Goal: Task Accomplishment & Management: Complete application form

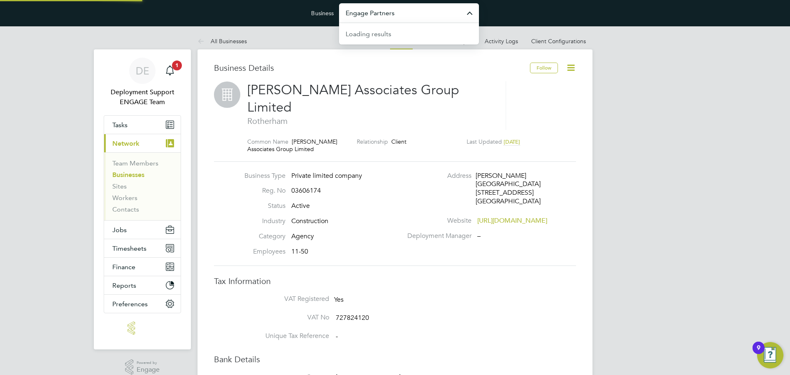
click at [412, 18] on input "Engage Partners" at bounding box center [409, 12] width 140 height 19
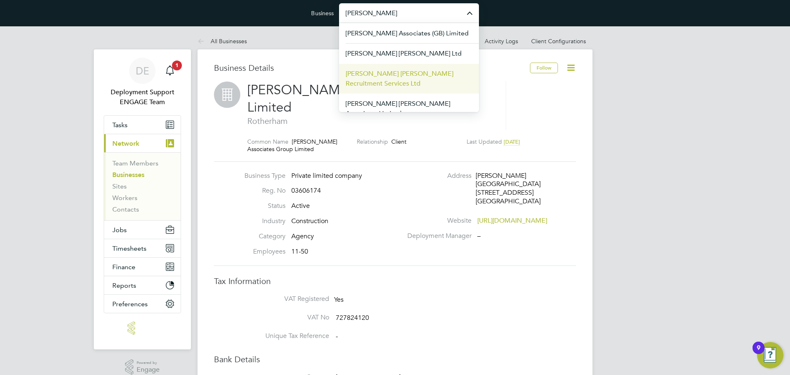
click at [449, 72] on span "[PERSON_NAME] [PERSON_NAME] Recruitment Services Ltd" at bounding box center [409, 79] width 127 height 20
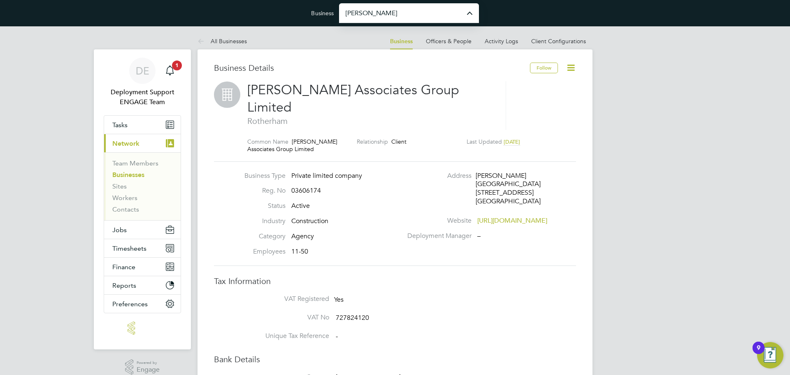
type input "[PERSON_NAME] [PERSON_NAME] Recruitment Services Ltd"
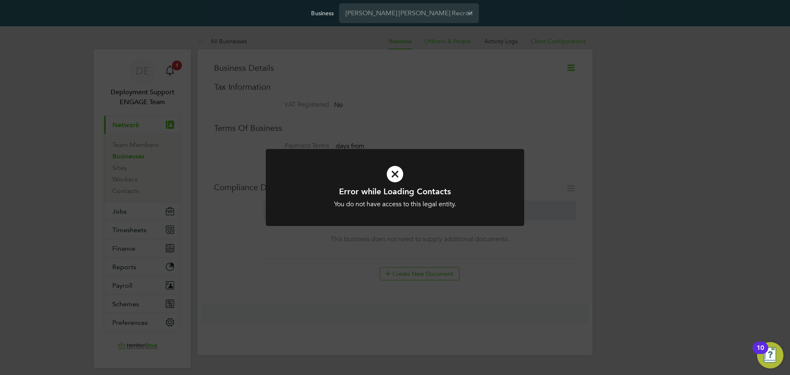
click at [458, 91] on div "Error while Loading Contacts You do not have access to this legal entity. Cance…" at bounding box center [395, 187] width 790 height 375
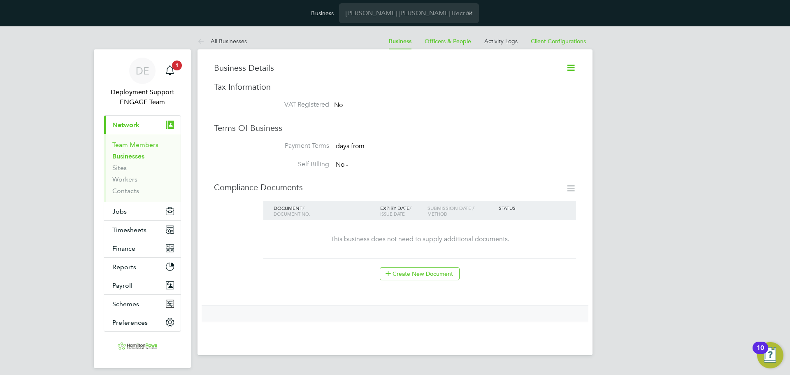
click at [144, 144] on link "Team Members" at bounding box center [135, 145] width 46 height 8
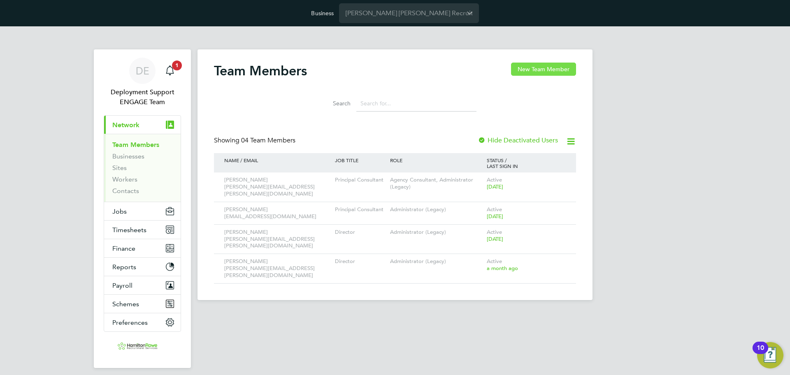
click at [546, 65] on button "New Team Member" at bounding box center [543, 69] width 65 height 13
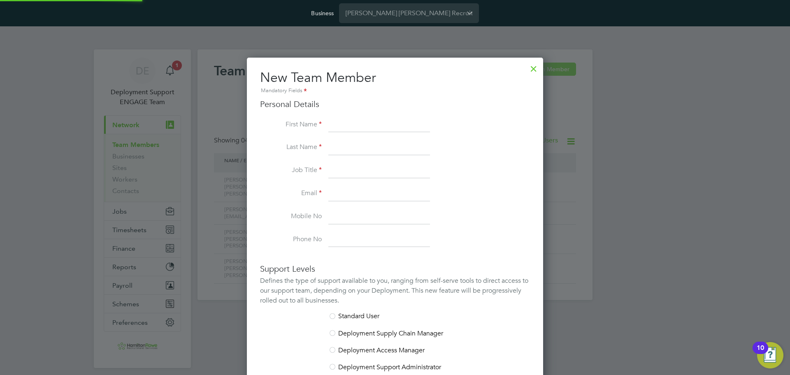
scroll to position [490, 297]
click at [534, 68] on div at bounding box center [533, 66] width 15 height 15
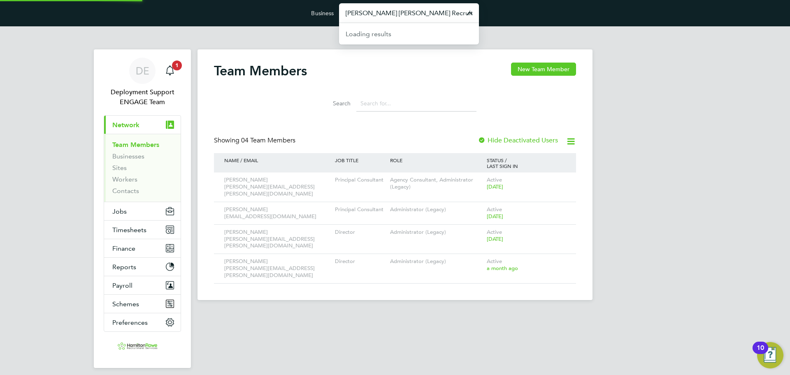
click at [438, 5] on input "Hamilton Rowe Recruitment Services Ltd" at bounding box center [409, 12] width 140 height 19
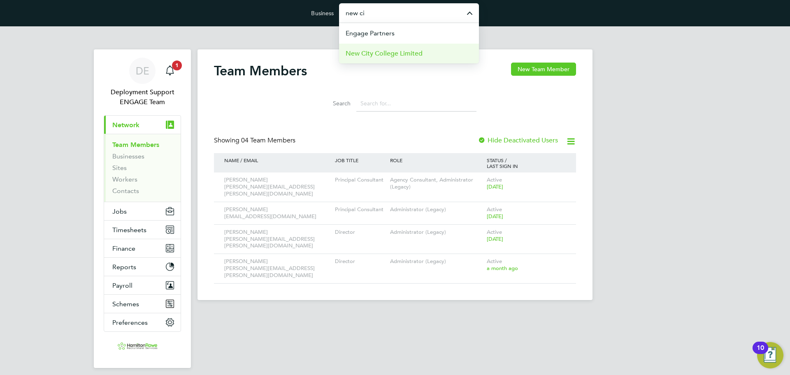
click at [443, 58] on li "New City College Limited" at bounding box center [409, 53] width 140 height 20
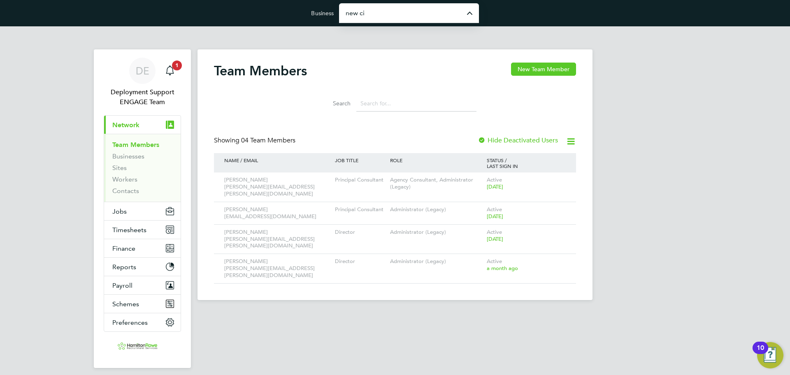
type input "New City College Limited"
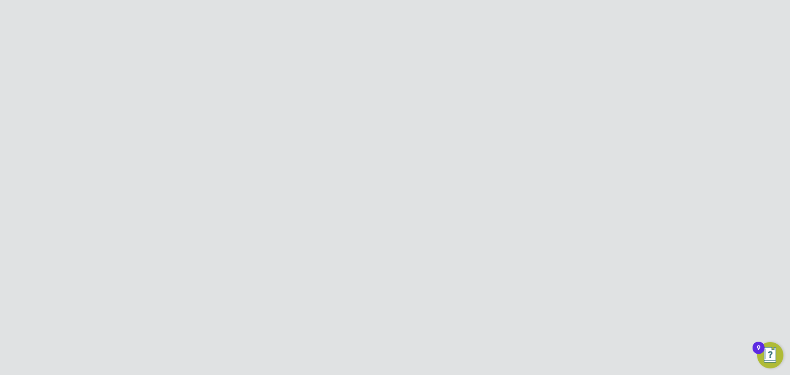
click at [562, 73] on button "New Team Member" at bounding box center [543, 69] width 65 height 13
click at [382, 132] on input at bounding box center [379, 125] width 102 height 15
paste input "Jessica"
type input "Jessica"
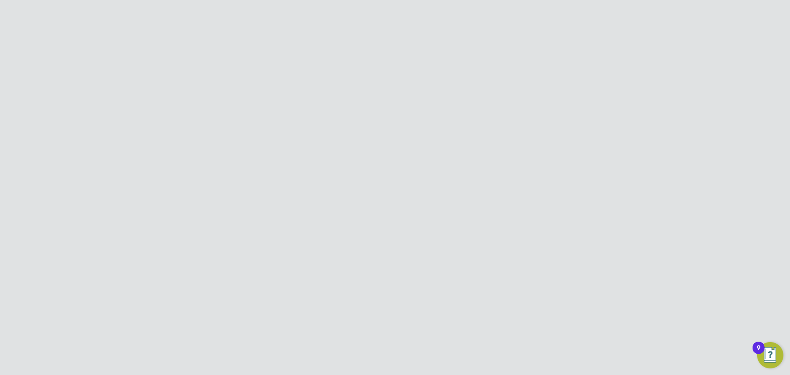
click at [493, 132] on li "First Name Jessica" at bounding box center [395, 129] width 270 height 23
click at [388, 155] on input at bounding box center [379, 147] width 102 height 15
paste input "Aldridge"
type input "Aldridge"
click at [491, 188] on li "Email" at bounding box center [395, 197] width 270 height 23
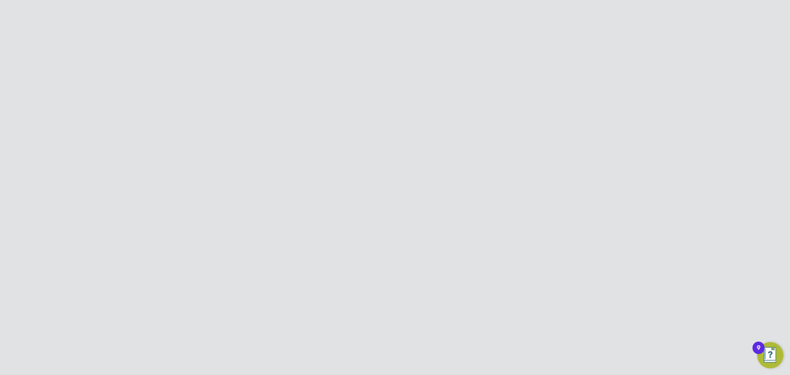
click at [417, 172] on input at bounding box center [379, 170] width 102 height 15
paste input "PA to Principal"
type input "PA to Principal"
click at [479, 179] on li "Job Title PA to Principal" at bounding box center [395, 174] width 270 height 23
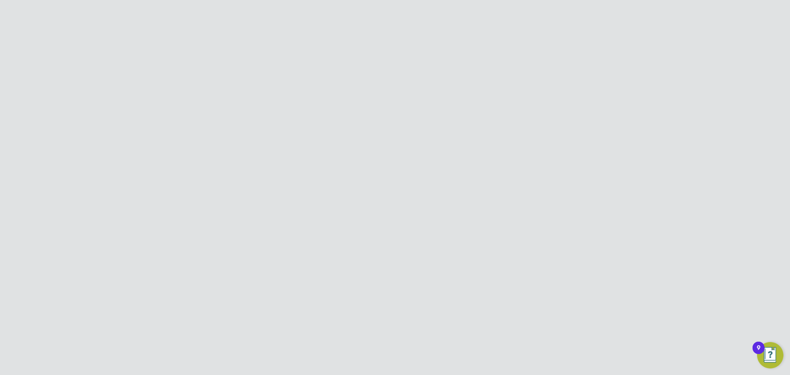
click at [373, 118] on input at bounding box center [379, 111] width 102 height 15
paste input "Jessica.Aldridge@ncclondon.ac.uk"
type input "Jessica.Aldridge@ncclondon.ac.uk"
click at [481, 98] on li "Job Title PA to Principal" at bounding box center [395, 92] width 270 height 23
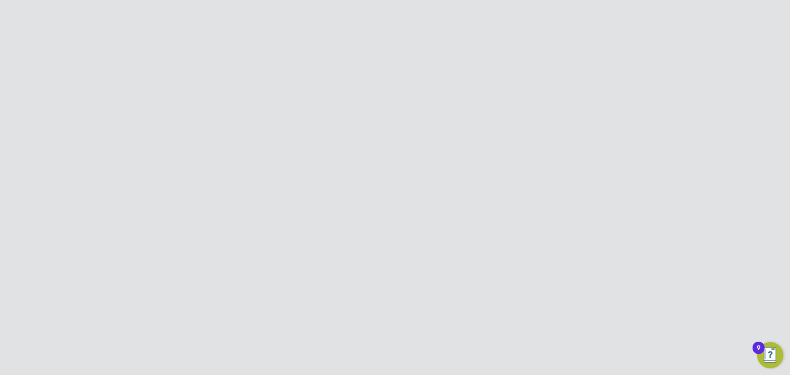
scroll to position [206, 0]
click at [344, 225] on li "Timesheet Approver" at bounding box center [395, 226] width 270 height 17
click at [444, 294] on button "Create and Invite" at bounding box center [427, 293] width 58 height 13
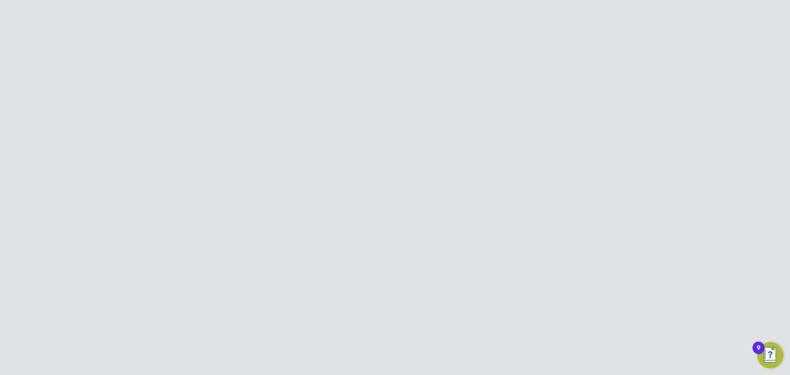
click at [431, 223] on button "Create and invite" at bounding box center [414, 227] width 60 height 13
click at [457, 70] on div "Team Member Created Welcome email sent to Jessica.Aldridge@ncclondon.ac.uk. Can…" at bounding box center [395, 187] width 790 height 375
click at [416, 18] on input "New City College Limited" at bounding box center [409, 12] width 140 height 19
click at [406, 73] on li "Vistry Group Plc" at bounding box center [409, 73] width 140 height 20
type input "Vistry Group Plc"
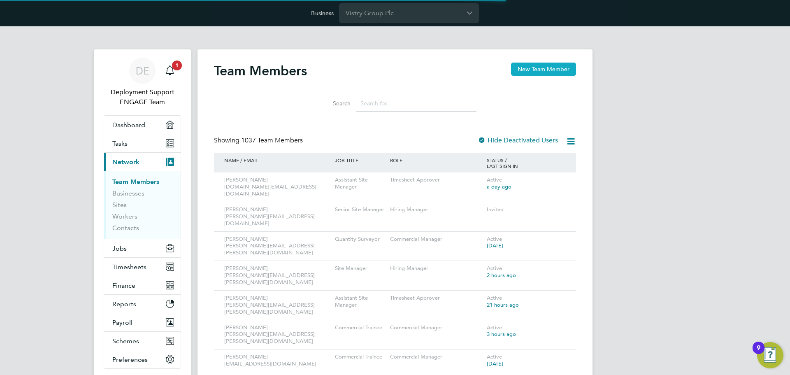
click at [552, 65] on button "New Team Member" at bounding box center [543, 69] width 65 height 13
click at [550, 68] on button "New Team Member" at bounding box center [543, 69] width 65 height 13
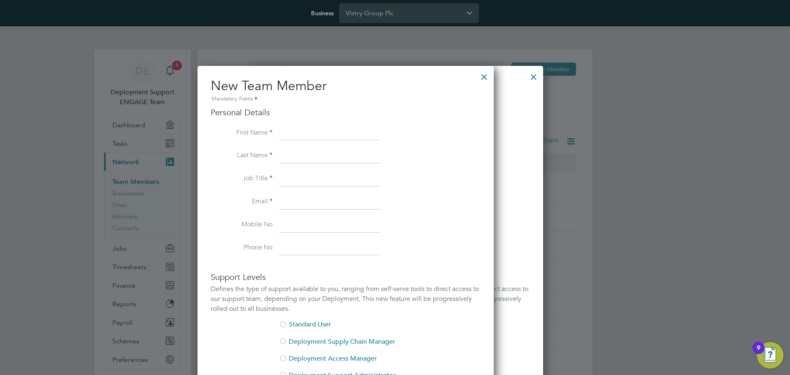
scroll to position [507, 297]
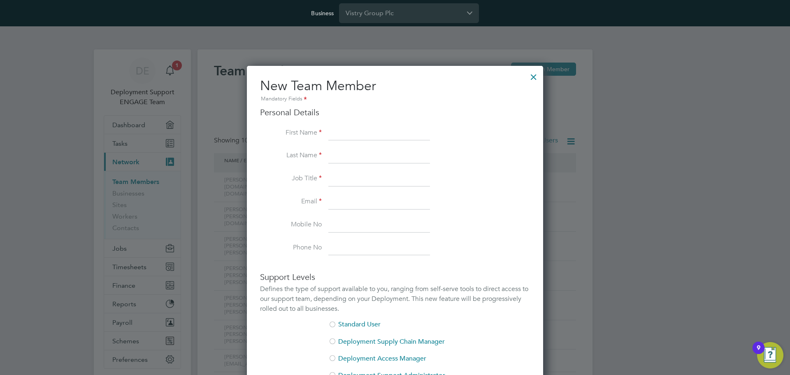
click at [389, 130] on input at bounding box center [379, 133] width 102 height 15
paste input "Mounir"
type input "Mounir"
drag, startPoint x: 286, startPoint y: 170, endPoint x: 353, endPoint y: 164, distance: 67.4
click at [286, 170] on li "Last Name" at bounding box center [395, 160] width 270 height 23
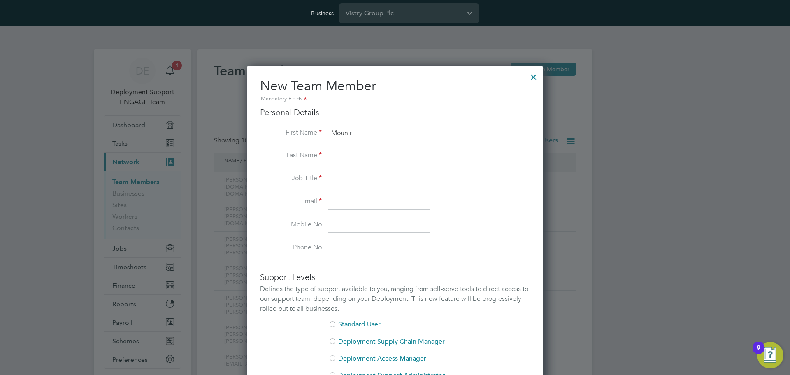
click at [361, 161] on input at bounding box center [379, 156] width 102 height 15
paste input "Mikhael"
type input "Mikhael"
click at [296, 184] on li "Job Title" at bounding box center [395, 183] width 270 height 23
click at [355, 183] on input at bounding box center [379, 179] width 102 height 15
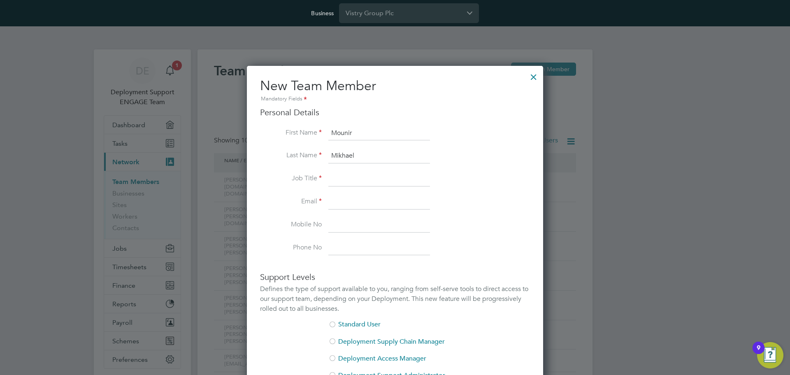
paste input "Assistant Quantity Surveyor"
type input "Assistant Quantity Surveyor"
click at [392, 202] on input at bounding box center [379, 202] width 102 height 15
click at [371, 201] on input at bounding box center [379, 202] width 102 height 15
paste input "[EMAIL_ADDRESS][DOMAIN_NAME]"
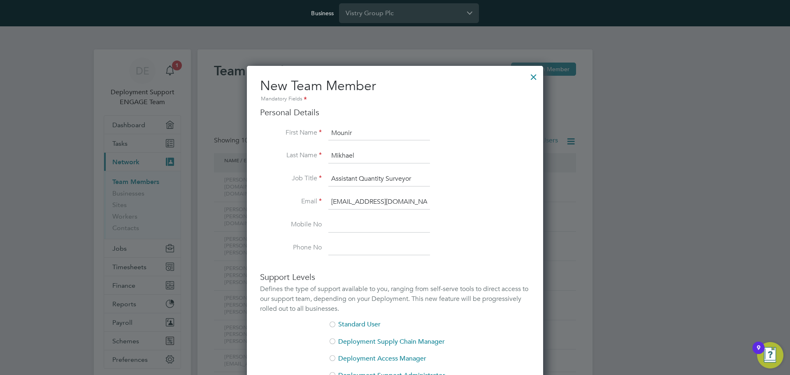
type input "[EMAIL_ADDRESS][DOMAIN_NAME]"
click at [461, 193] on li "Job Title Assistant Quantity Surveyor" at bounding box center [395, 183] width 270 height 23
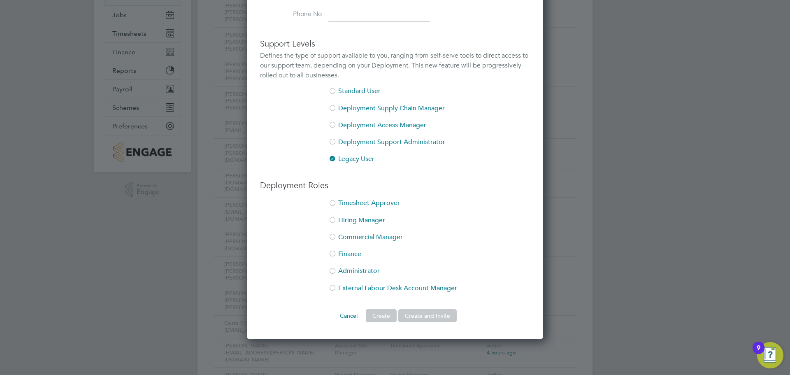
scroll to position [247, 0]
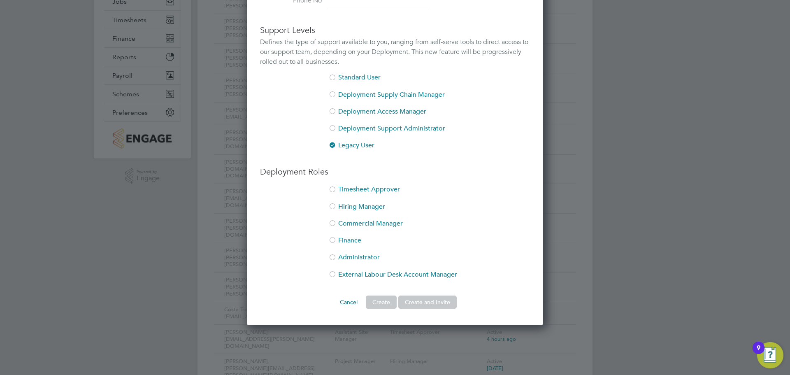
click at [389, 226] on li "Commercial Manager" at bounding box center [395, 227] width 270 height 17
click at [433, 301] on button "Create and Invite" at bounding box center [427, 301] width 58 height 13
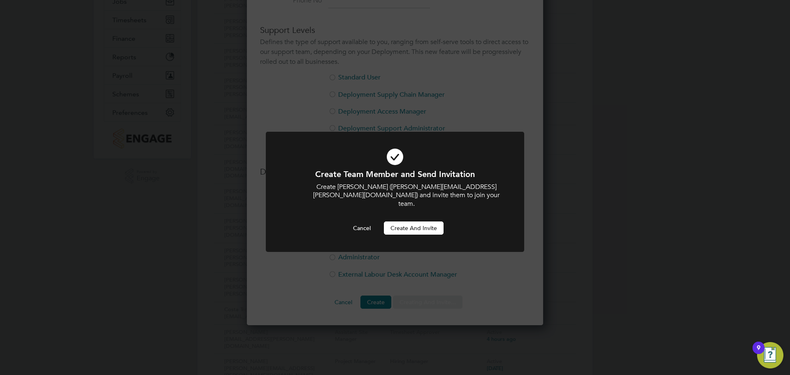
click at [427, 221] on button "Create and invite" at bounding box center [414, 227] width 60 height 13
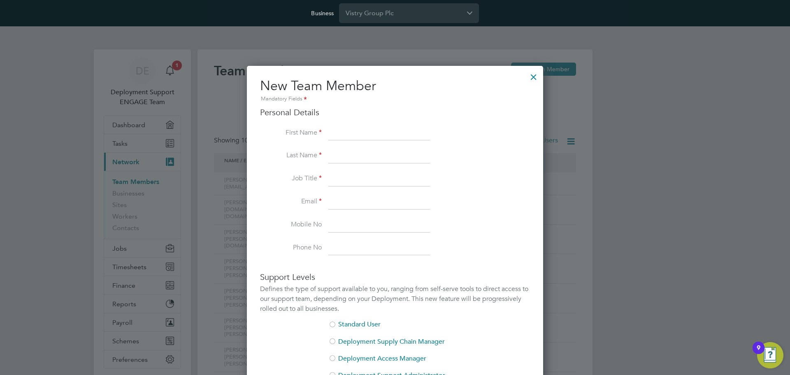
click at [724, 293] on div "Team Member Created Welcome email sent to [PERSON_NAME][EMAIL_ADDRESS][PERSON_N…" at bounding box center [395, 187] width 790 height 375
click at [532, 74] on div at bounding box center [533, 74] width 15 height 15
